Goal: Navigation & Orientation: Find specific page/section

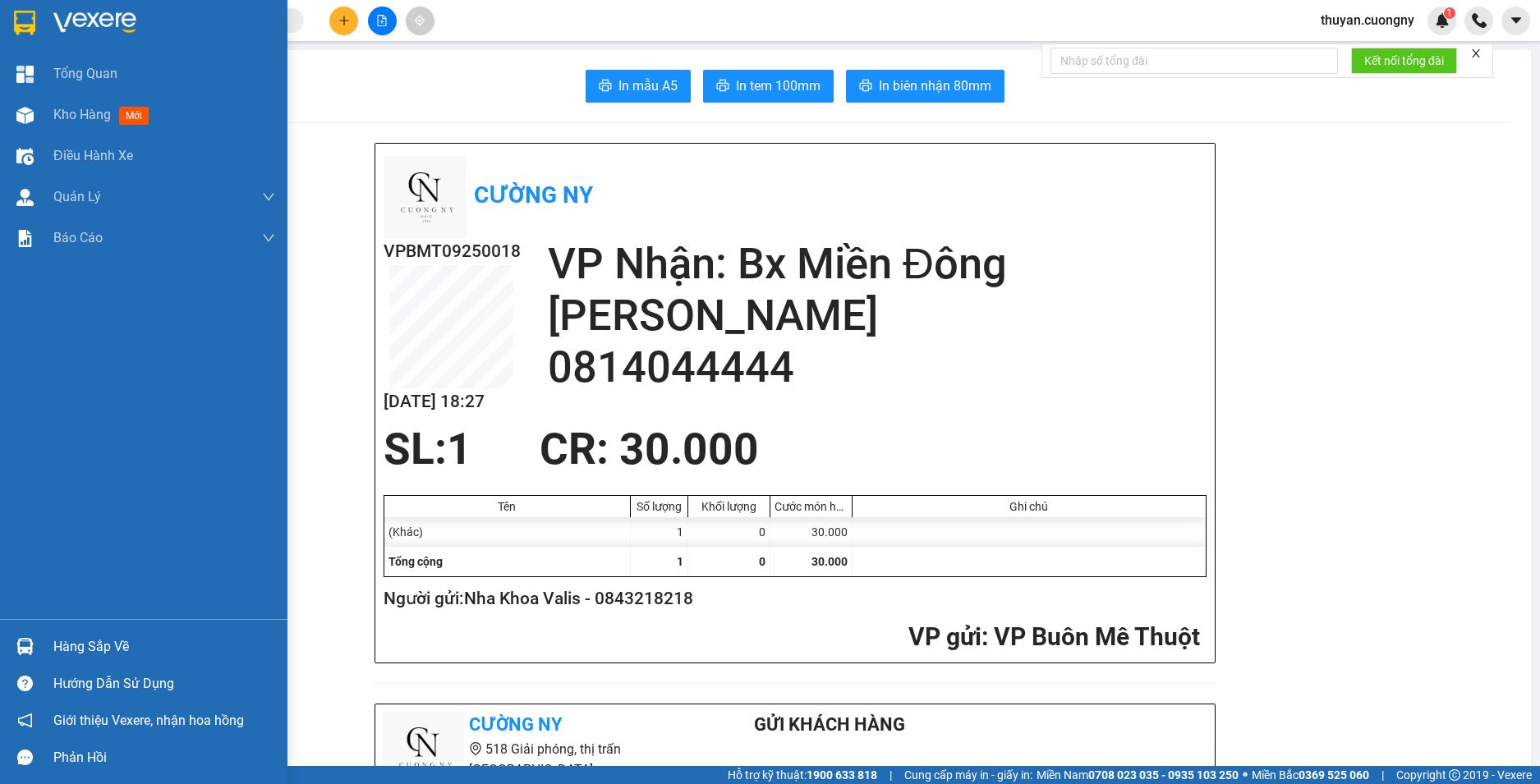
click at [86, 16] on img at bounding box center [95, 23] width 83 height 24
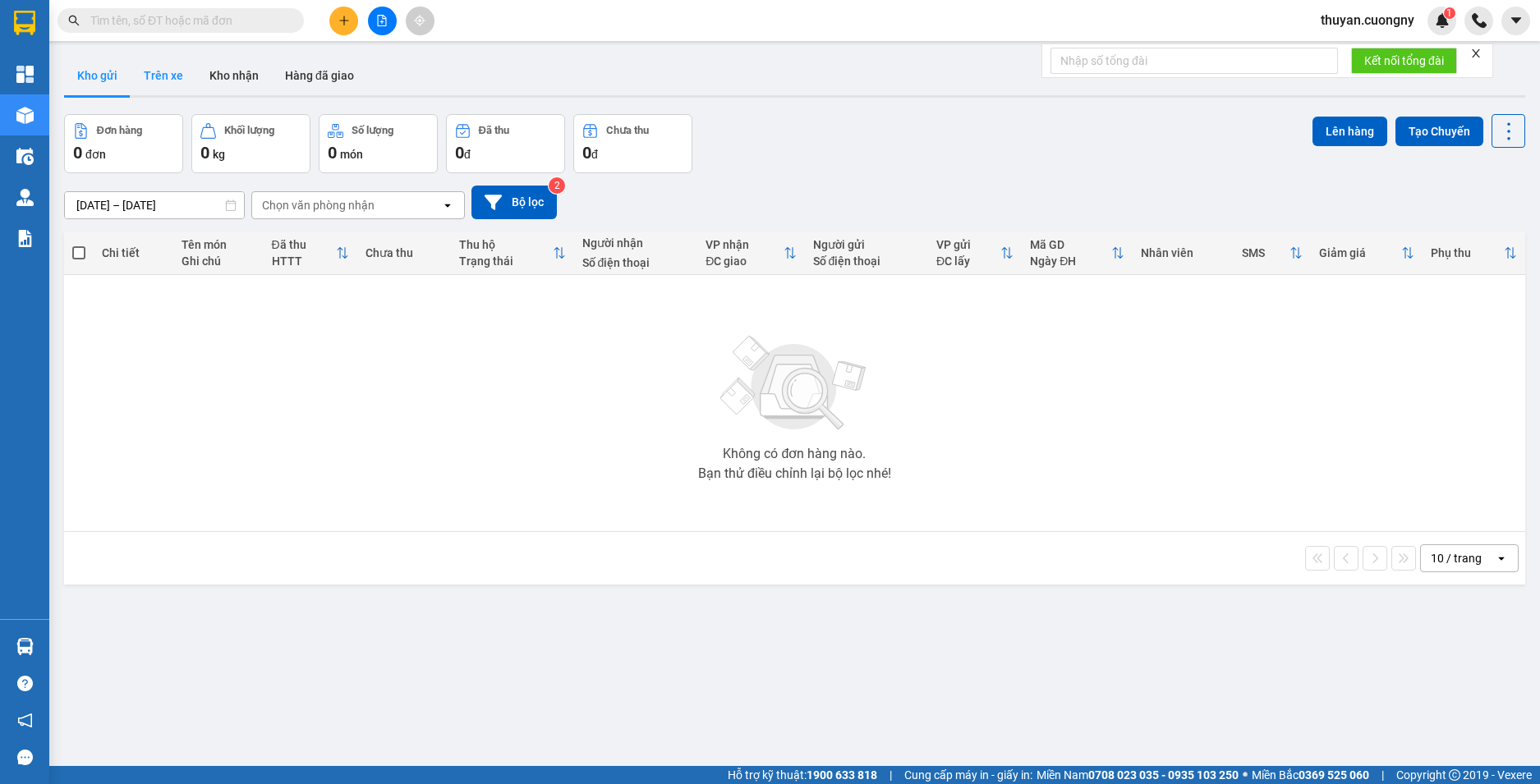
click at [165, 69] on button "Trên xe" at bounding box center [163, 75] width 66 height 39
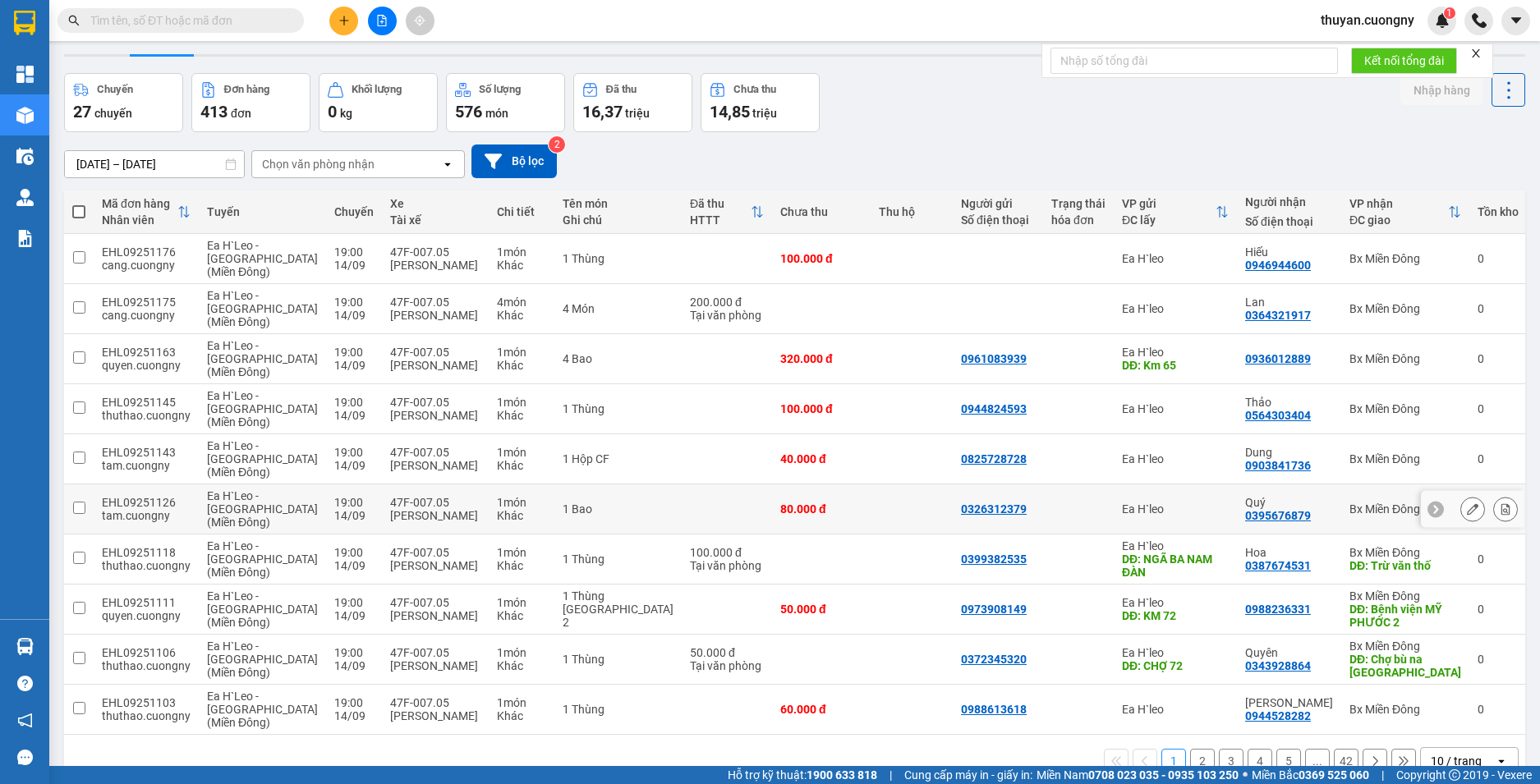
scroll to position [77, 0]
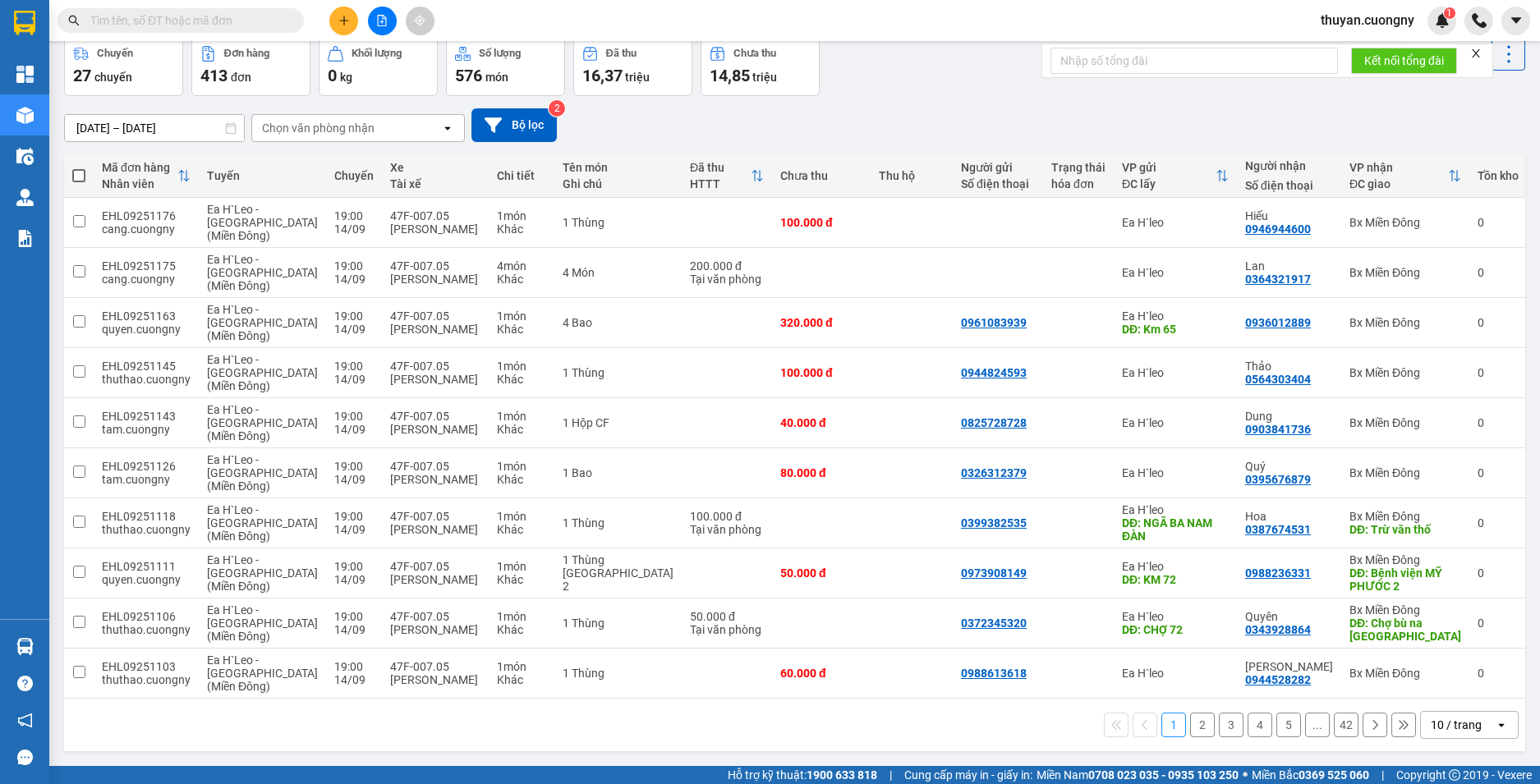
click at [1437, 715] on div "10 / trang" at bounding box center [1459, 725] width 74 height 26
click at [1427, 686] on span "100 / trang" at bounding box center [1450, 689] width 59 height 17
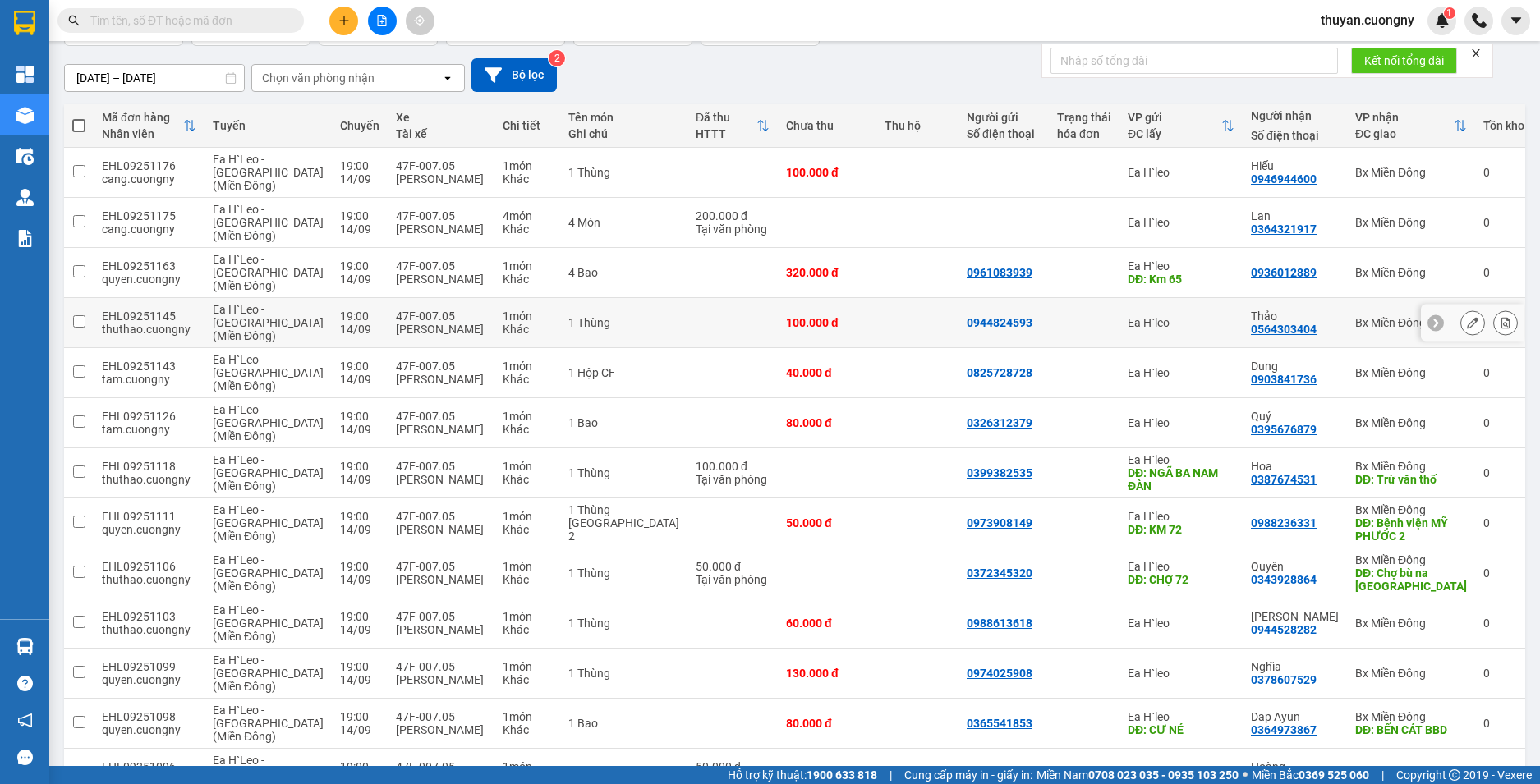
scroll to position [0, 0]
